Goal: Task Accomplishment & Management: Use online tool/utility

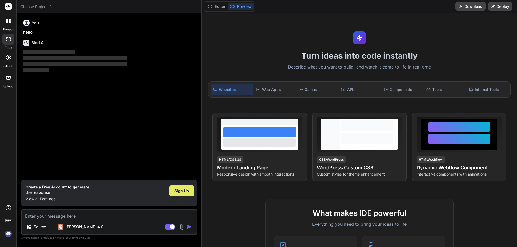
click at [184, 192] on span "Sign Up" at bounding box center [181, 190] width 15 height 5
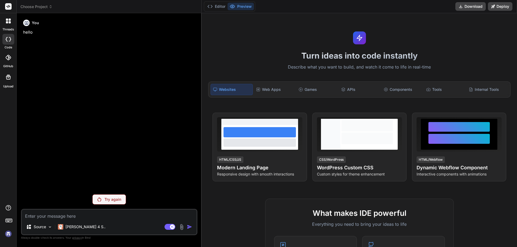
click at [108, 198] on p "Try again" at bounding box center [112, 199] width 17 height 5
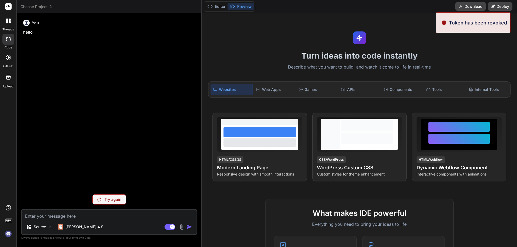
click at [102, 197] on div "Try again" at bounding box center [109, 200] width 34 height 10
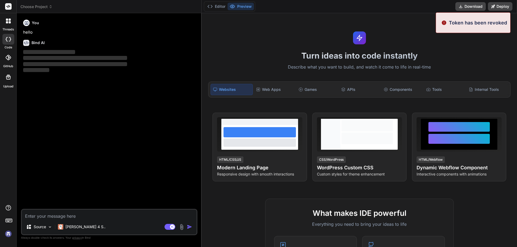
type textarea "x"
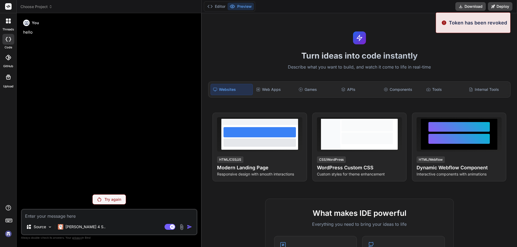
click at [43, 217] on textarea at bounding box center [109, 215] width 175 height 10
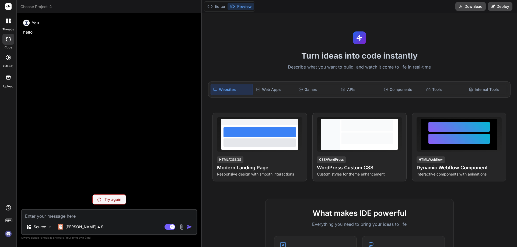
type textarea "h"
type textarea "x"
type textarea "hi"
type textarea "x"
type textarea "hii"
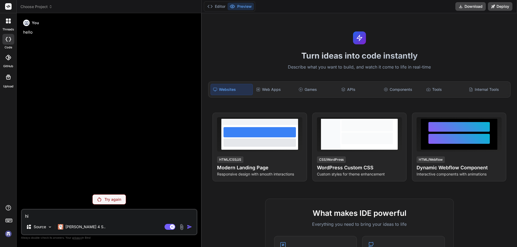
type textarea "x"
type textarea "hii"
type textarea "x"
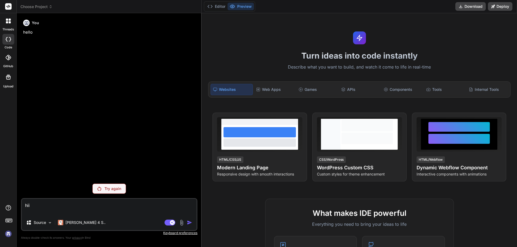
type textarea "hii"
click at [125, 186] on div "Try again" at bounding box center [109, 189] width 34 height 10
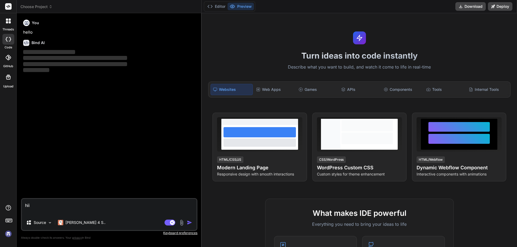
type textarea "x"
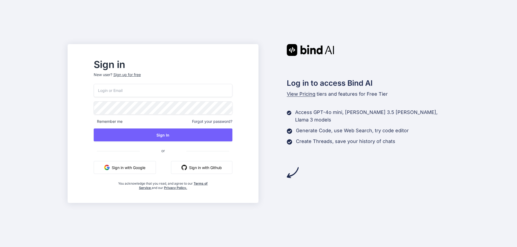
click at [200, 91] on input "email" at bounding box center [163, 90] width 139 height 13
type input "himanshusharma051999@gmail.com"
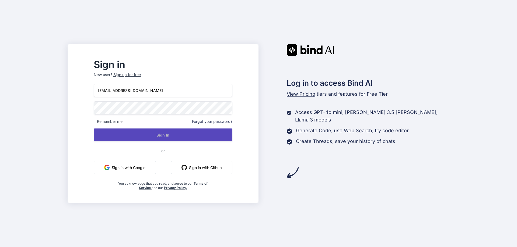
click at [180, 134] on button "Sign In" at bounding box center [163, 135] width 139 height 13
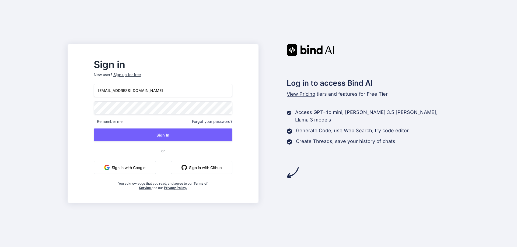
click at [179, 126] on div "himanshusharma051999@gmail.com Remember me Forgot your password? Sign In or Sig…" at bounding box center [163, 137] width 139 height 106
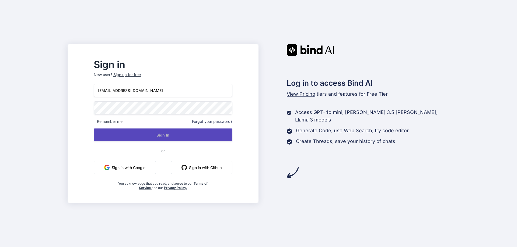
click at [184, 135] on button "Sign In" at bounding box center [163, 135] width 139 height 13
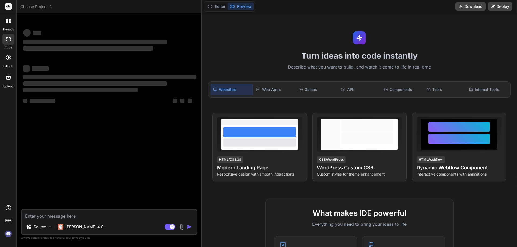
type textarea "x"
